Goal: Task Accomplishment & Management: Complete application form

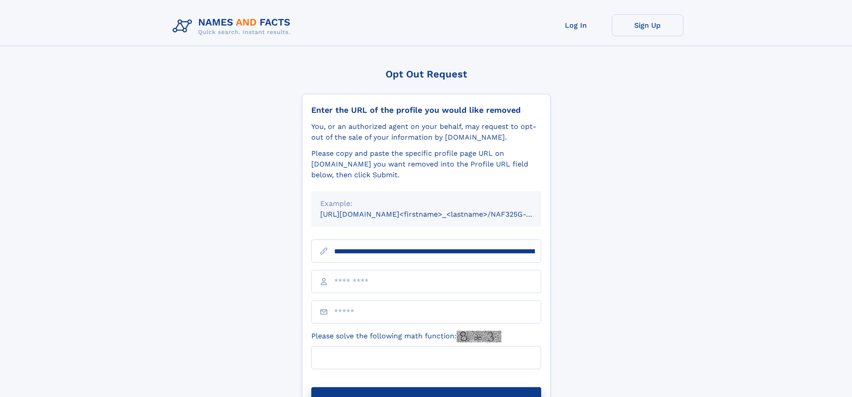
type input "**********"
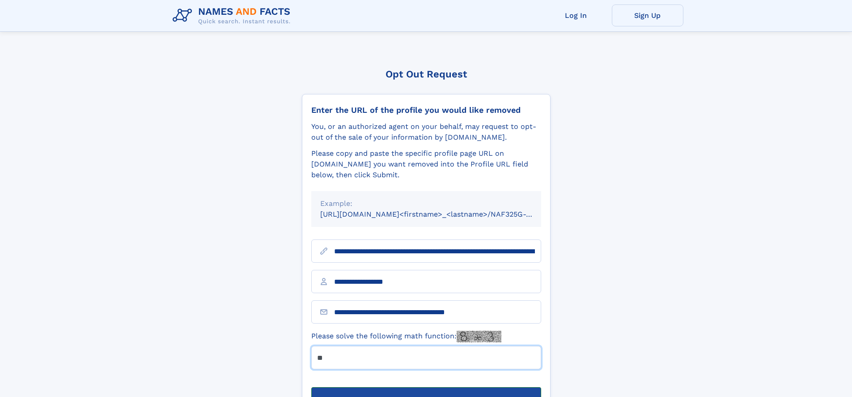
type input "**"
click at [426, 387] on button "Submit Opt Out Request" at bounding box center [426, 401] width 230 height 29
